Goal: Navigation & Orientation: Find specific page/section

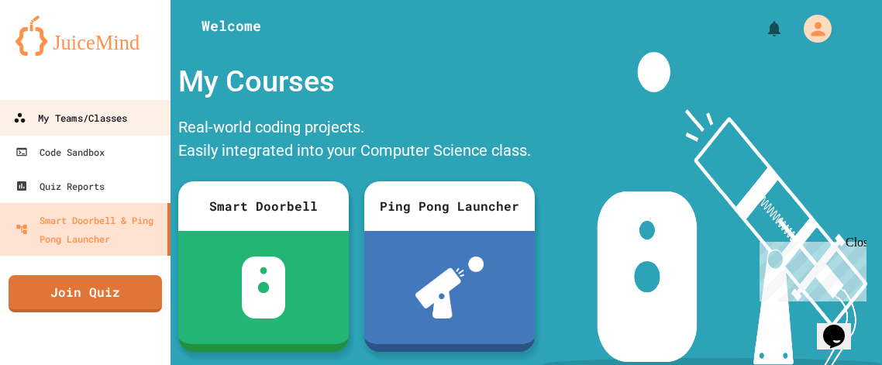
click at [77, 104] on link "My Teams/Classes" at bounding box center [86, 117] width 176 height 35
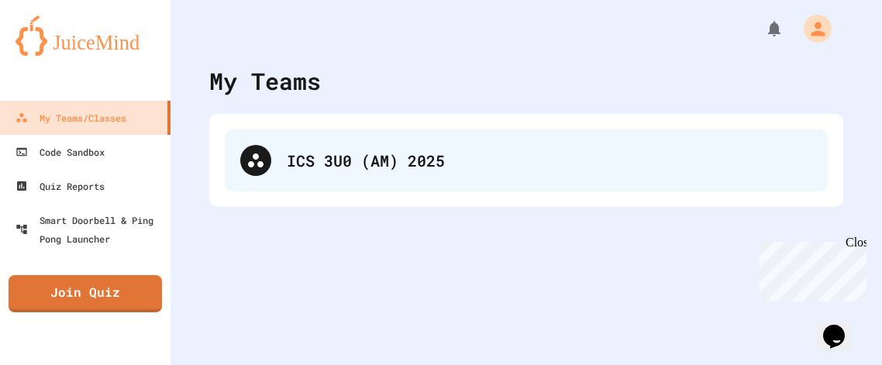
click at [336, 189] on div "ICS 3U0 (AM) 2025" at bounding box center [526, 160] width 603 height 62
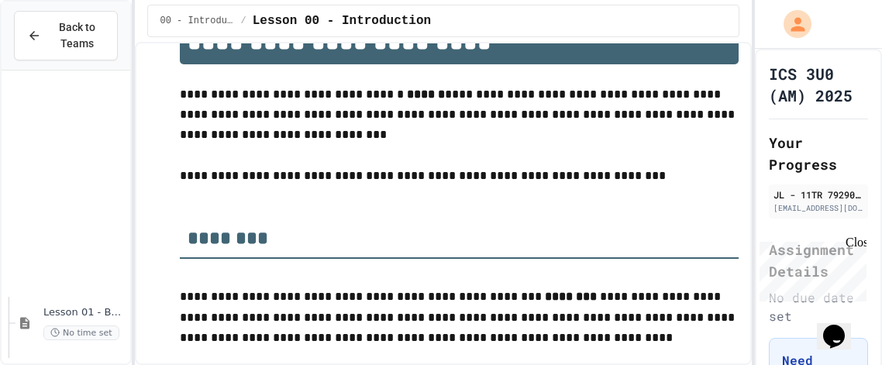
scroll to position [475, 0]
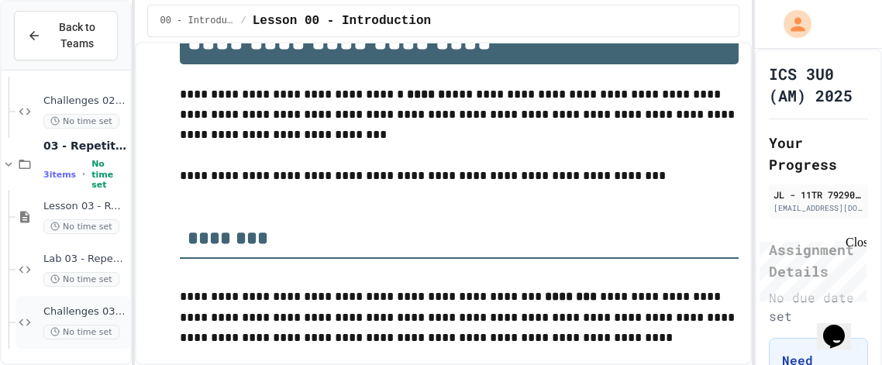
click at [67, 309] on span "Challenges 03 - Repetition" at bounding box center [85, 312] width 84 height 13
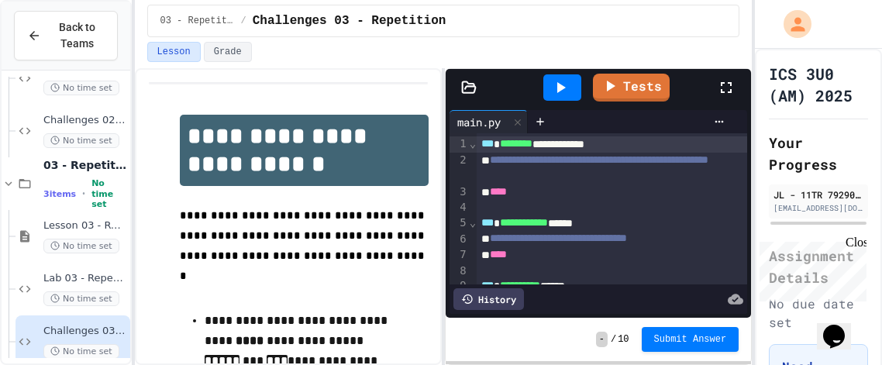
scroll to position [74, 0]
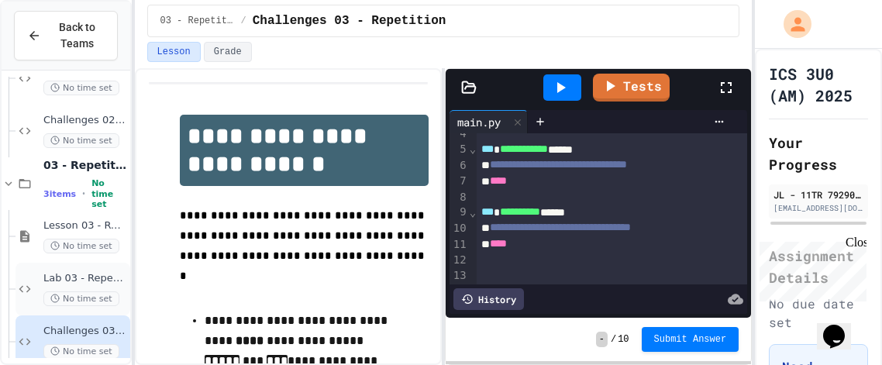
click at [22, 276] on div "Lab 03 - Repetition No time set" at bounding box center [73, 289] width 115 height 53
